Goal: Use online tool/utility: Utilize a website feature to perform a specific function

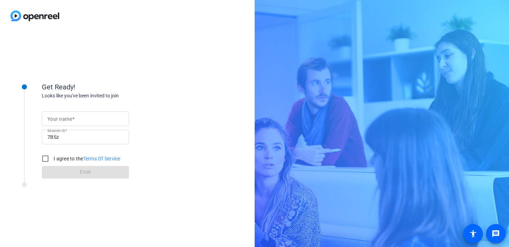
click at [72, 118] on span at bounding box center [73, 119] width 2 height 6
click at [72, 118] on input "Your name" at bounding box center [85, 119] width 76 height 8
click at [72, 118] on span at bounding box center [73, 119] width 2 height 6
click at [72, 118] on input "Your name" at bounding box center [85, 119] width 76 height 8
type input "[PERSON_NAME]"
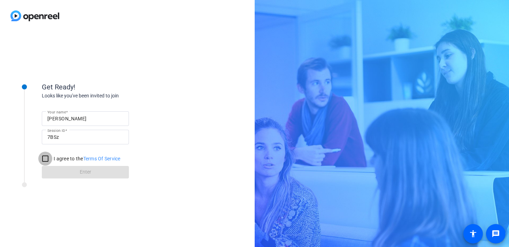
click at [48, 161] on input "I agree to the Terms Of Service" at bounding box center [45, 159] width 14 height 14
checkbox input "true"
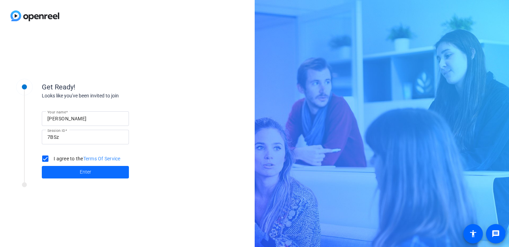
click at [78, 176] on span at bounding box center [85, 172] width 87 height 17
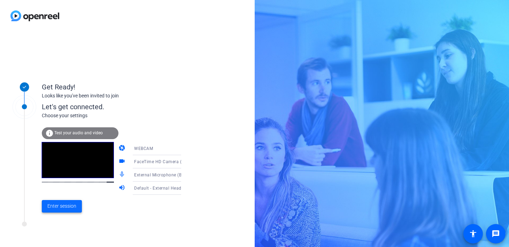
click at [66, 211] on span at bounding box center [62, 206] width 40 height 17
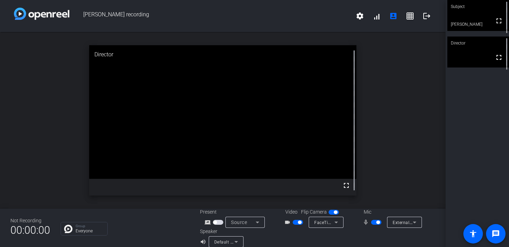
click at [335, 214] on span "button" at bounding box center [335, 212] width 3 height 3
click at [335, 213] on span "button" at bounding box center [334, 212] width 10 height 5
click at [256, 224] on icon at bounding box center [257, 222] width 8 height 8
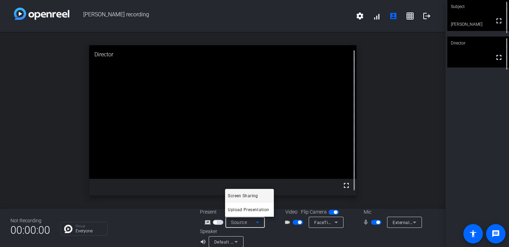
click at [420, 93] on div at bounding box center [254, 123] width 509 height 247
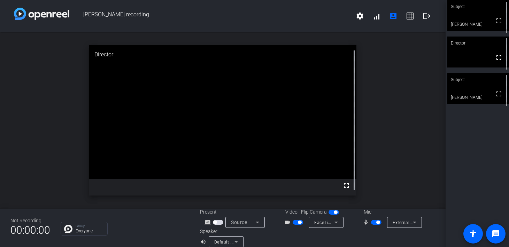
click at [46, 69] on div "open_in_new Director fullscreen" at bounding box center [223, 120] width 446 height 177
click at [409, 118] on div "open_in_new Subject fullscreen [PERSON_NAME]" at bounding box center [223, 120] width 446 height 177
